Goal: Find contact information: Obtain details needed to contact an individual or organization

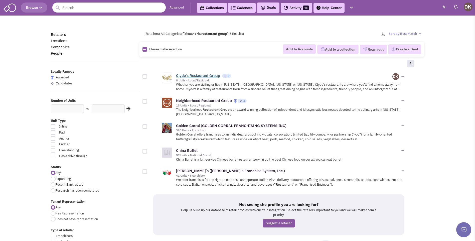
click at [197, 74] on link "Clyde's Restaurant Group" at bounding box center [198, 75] width 44 height 5
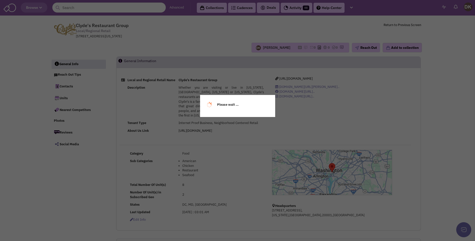
select select
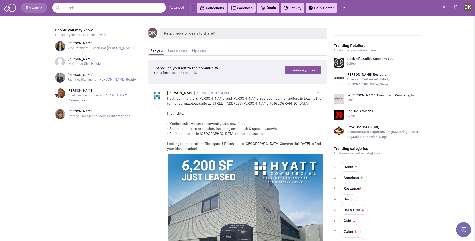
click at [108, 8] on input "text" at bounding box center [109, 8] width 114 height 10
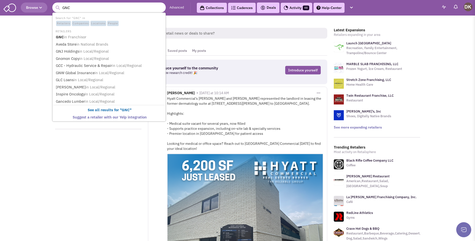
type input "GNC"
click at [54, 4] on button "submit" at bounding box center [58, 8] width 8 height 8
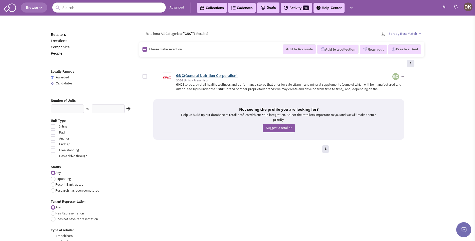
click at [205, 76] on link "GNC (General Nutrition Corporation)" at bounding box center [207, 75] width 62 height 5
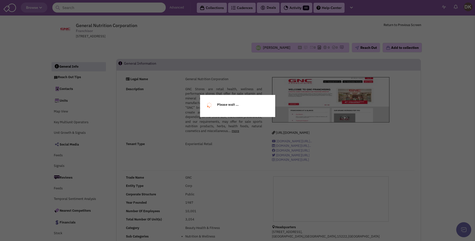
select select
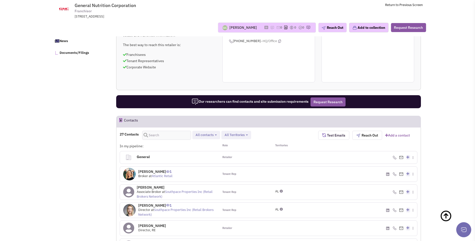
scroll to position [276, 0]
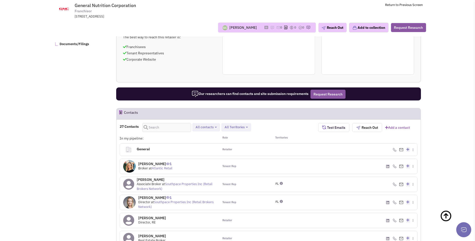
select select
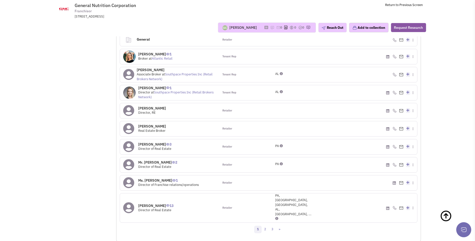
scroll to position [413, 0]
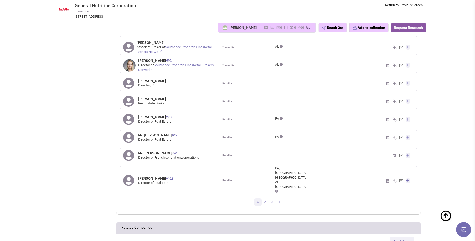
click at [303, 172] on span "PA, GA, FL, AL, KY, ..." at bounding box center [293, 177] width 36 height 23
click at [130, 175] on icon at bounding box center [128, 180] width 11 height 11
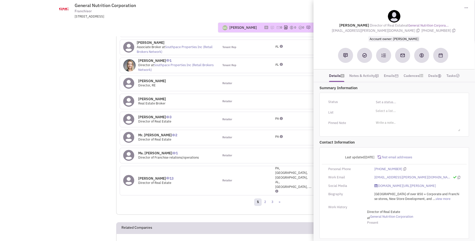
drag, startPoint x: 344, startPoint y: 25, endPoint x: 443, endPoint y: 31, distance: 99.0
click at [443, 31] on div "April Hayes Director of Real Estate at General Nutrition Corpora... April-Hayes…" at bounding box center [394, 26] width 156 height 32
copy div "April Hayes Director of Real Estate at General Nutrition Corpora... April-Hayes…"
click at [297, 72] on div "AL" at bounding box center [294, 65] width 50 height 15
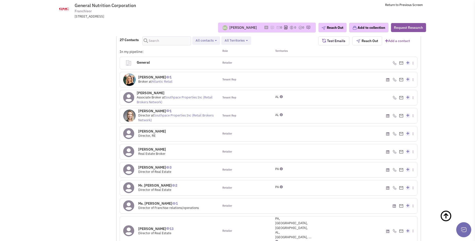
scroll to position [363, 0]
click at [131, 171] on icon at bounding box center [128, 169] width 11 height 11
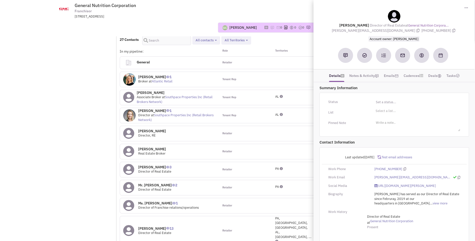
drag, startPoint x: 339, startPoint y: 24, endPoint x: 438, endPoint y: 29, distance: 98.4
click at [438, 29] on div "Ms. Jill McElhinny Director of Real Estate at General Nutrition Corpora... jill…" at bounding box center [394, 26] width 156 height 32
copy div "Ms. Jill McElhinny Director of Real Estate at General Nutrition Corpora... jill…"
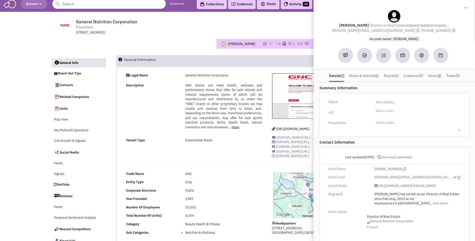
scroll to position [0, 0]
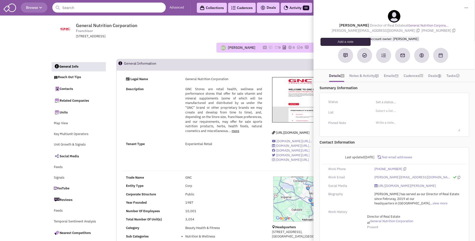
click at [346, 58] on button at bounding box center [345, 55] width 15 height 15
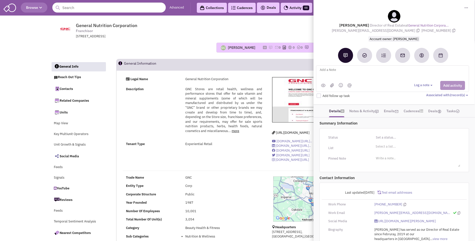
click at [344, 71] on textarea at bounding box center [382, 74] width 124 height 14
type textarea "NO notes or email activity. Sent email to RE Reps Jill & April"
click at [455, 87] on button "Add activity" at bounding box center [453, 85] width 25 height 9
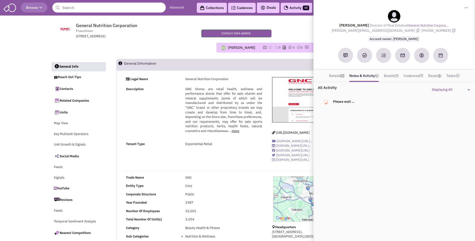
click at [139, 40] on div "Guillaume Chetail No note found! 0 0 0 Reach Out Add to collection" at bounding box center [238, 48] width 380 height 18
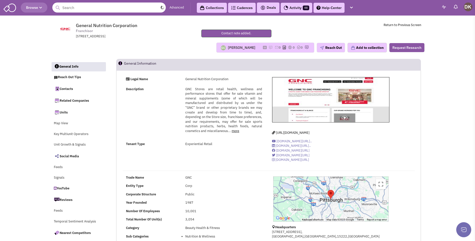
click at [98, 8] on input "text" at bounding box center [109, 8] width 114 height 10
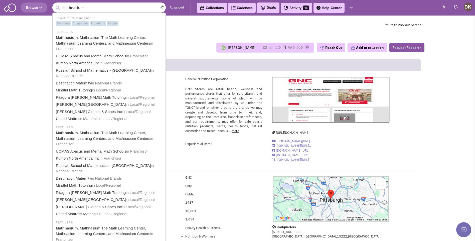
type input "mathnasium"
click at [54, 4] on button "submit" at bounding box center [58, 8] width 8 height 8
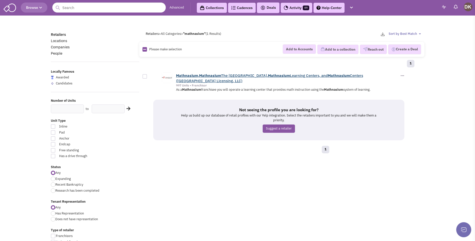
click at [197, 77] on b "Mathnasium" at bounding box center [187, 75] width 22 height 5
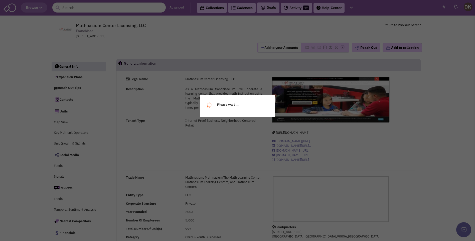
select select
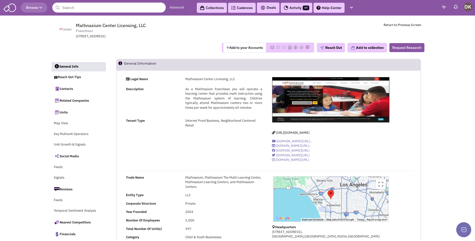
click at [239, 49] on button "Add to your Accounts" at bounding box center [245, 48] width 43 height 10
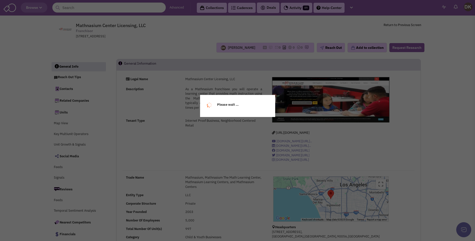
click at [208, 51] on div "Please wait ..." at bounding box center [237, 120] width 475 height 241
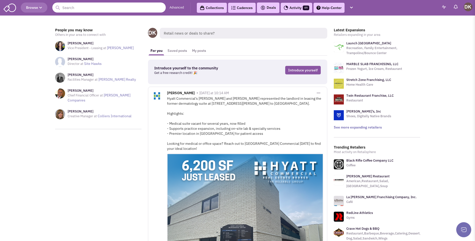
click at [153, 10] on input "text" at bounding box center [109, 8] width 114 height 10
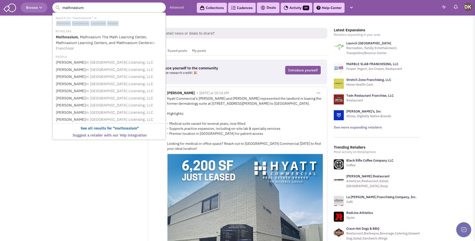
type input "mathnasium"
click at [54, 4] on button "submit" at bounding box center [58, 8] width 8 height 8
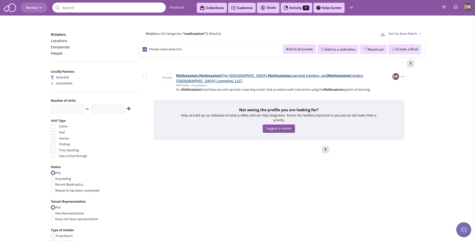
click at [207, 77] on b "Mathnasium" at bounding box center [210, 75] width 22 height 5
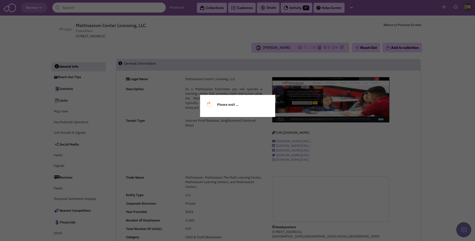
select select
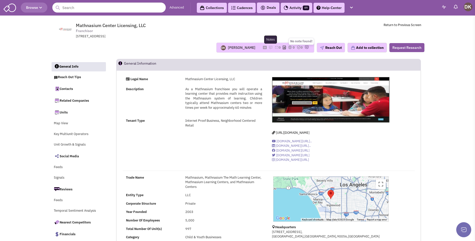
click at [269, 47] on img at bounding box center [271, 47] width 4 height 4
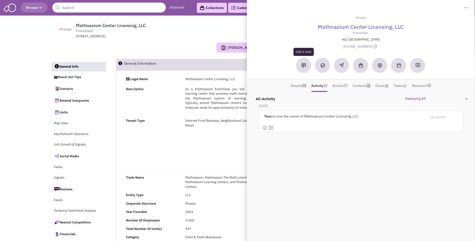
click at [304, 67] on img at bounding box center [304, 65] width 5 height 5
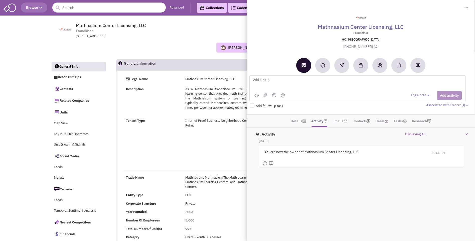
click at [206, 54] on div "[PERSON_NAME] No note found! 0 0 0 Reach Out Add to collection" at bounding box center [238, 48] width 380 height 18
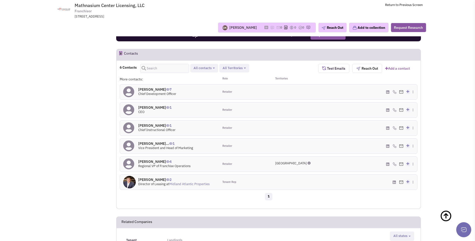
scroll to position [376, 0]
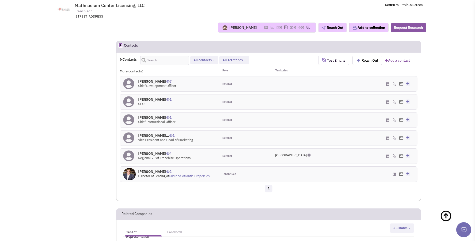
click at [147, 155] on h4 "[PERSON_NAME] 4" at bounding box center [164, 153] width 52 height 5
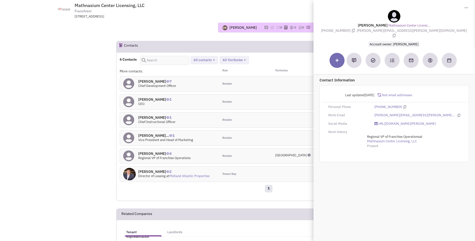
drag, startPoint x: 361, startPoint y: 24, endPoint x: 448, endPoint y: 30, distance: 88.0
click at [448, 30] on div "[PERSON_NAME] [GEOGRAPHIC_DATA]... [PHONE_NUMBER] [EMAIL_ADDRESS][DOMAIN_NAME] …" at bounding box center [394, 28] width 156 height 37
copy div "[PERSON_NAME] Mathnasium Center Licensi... [PHONE_NUMBER] [EMAIL_ADDRESS][DOMAI…"
click at [241, 187] on div "1" at bounding box center [269, 189] width 305 height 10
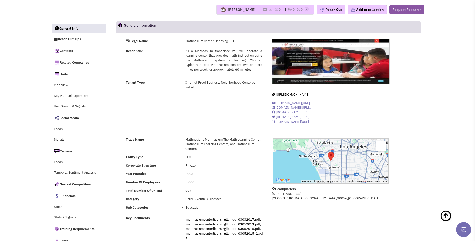
scroll to position [0, 0]
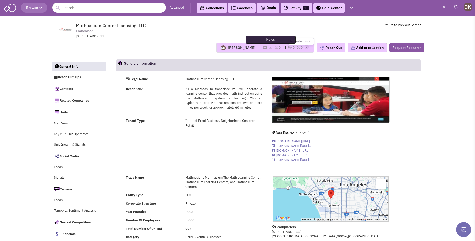
click at [269, 47] on img at bounding box center [271, 47] width 4 height 4
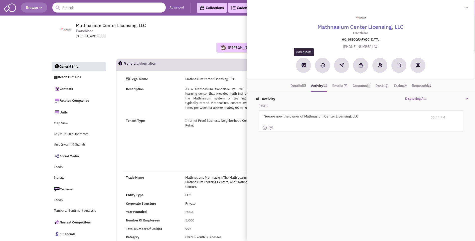
click at [306, 68] on button at bounding box center [304, 65] width 15 height 15
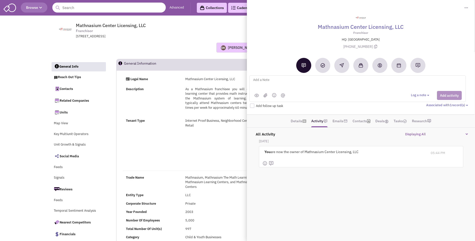
click at [284, 83] on textarea at bounding box center [315, 84] width 124 height 14
type textarea "placed vmx + sent email to [PERSON_NAME]"
click at [442, 97] on button "Add activity" at bounding box center [449, 95] width 25 height 9
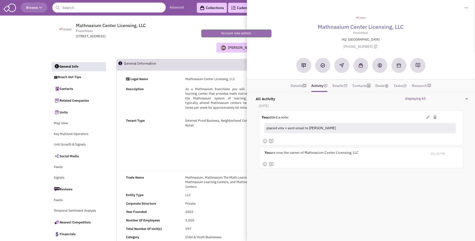
click at [175, 40] on div "[PERSON_NAME] No note found! 0 0 0 Reach Out Add to collection" at bounding box center [238, 48] width 380 height 18
